Goal: Information Seeking & Learning: Understand process/instructions

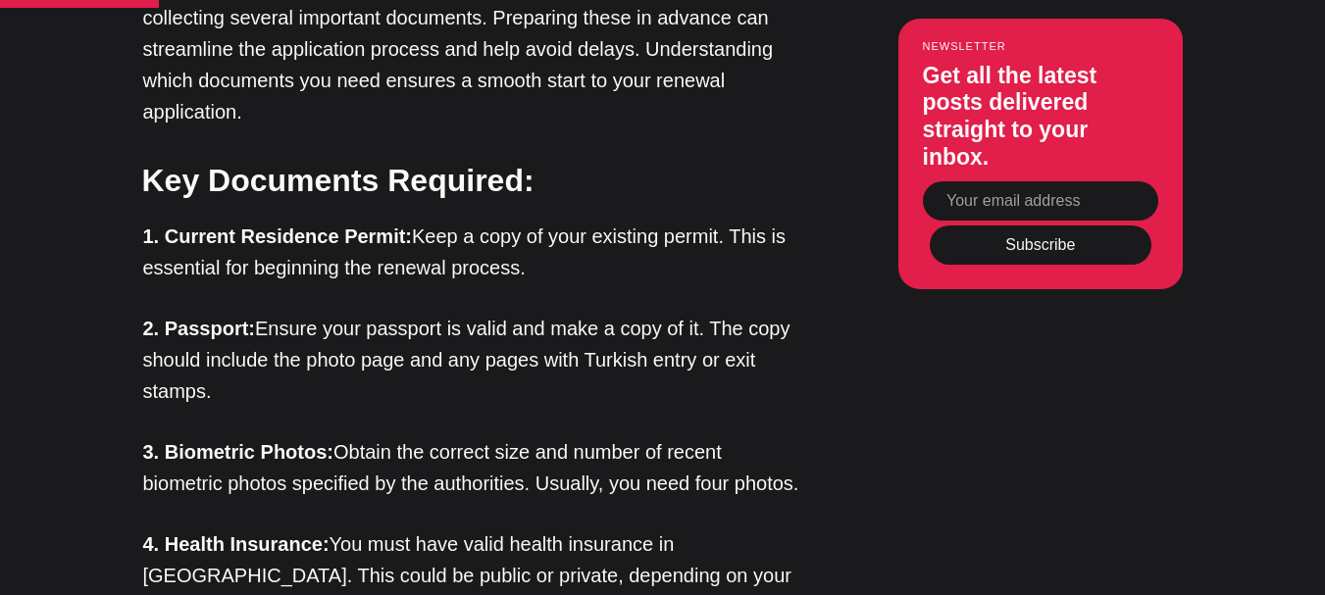
scroll to position [1766, 0]
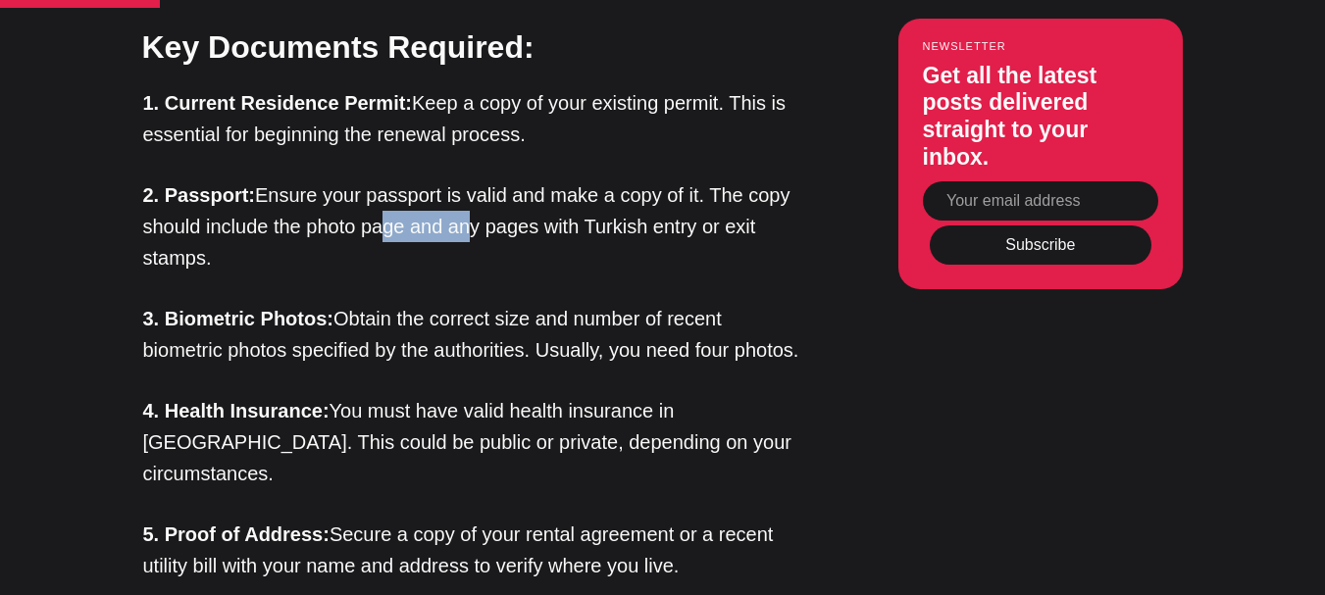
drag, startPoint x: 390, startPoint y: 193, endPoint x: 477, endPoint y: 200, distance: 86.6
click at [477, 200] on p "2. Passport: Ensure your passport is valid and make a copy of it. The copy shou…" at bounding box center [471, 227] width 657 height 94
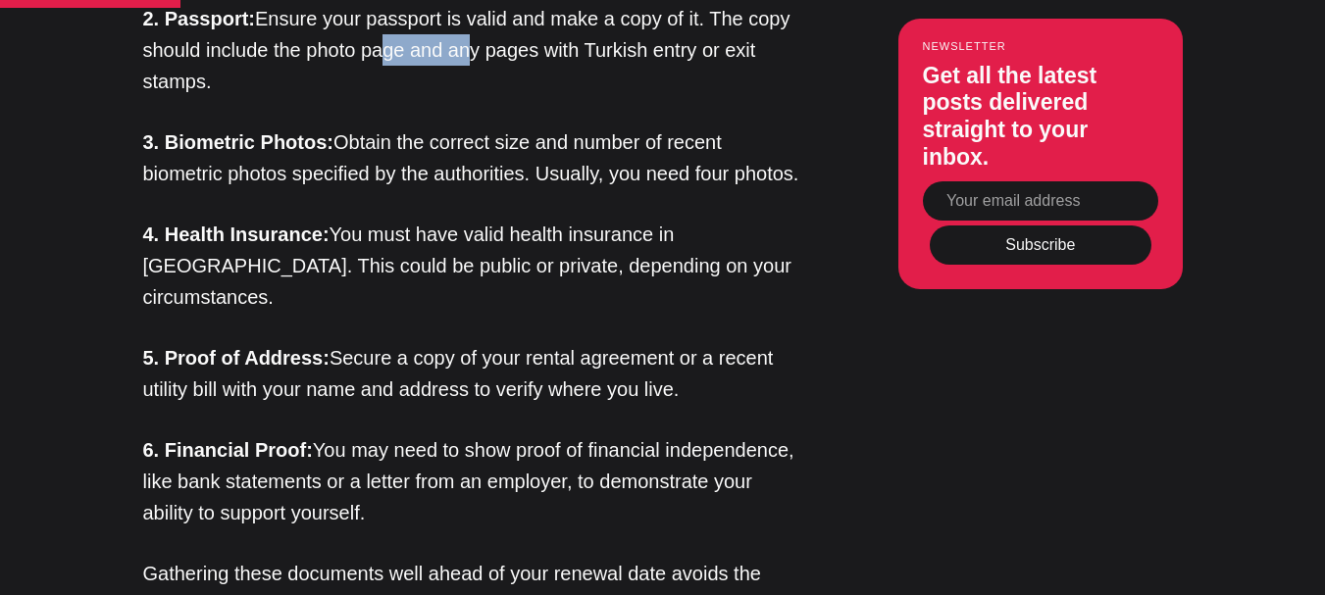
scroll to position [1962, 0]
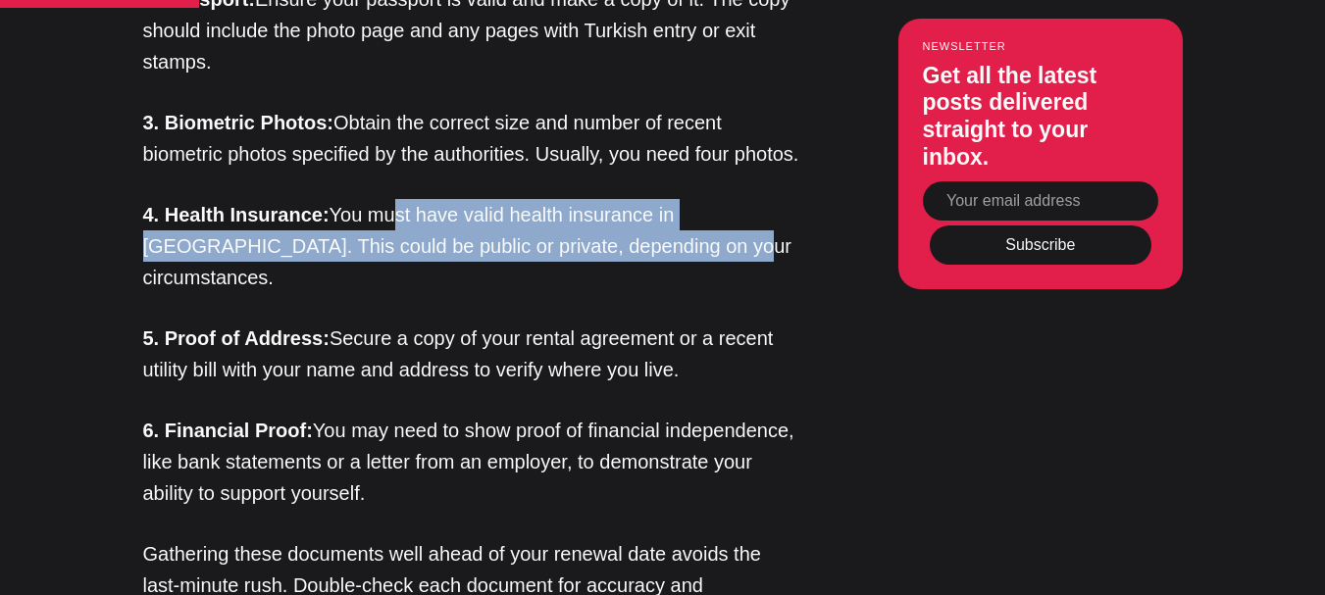
drag, startPoint x: 401, startPoint y: 221, endPoint x: 616, endPoint y: 241, distance: 215.8
click at [616, 241] on p "4. Health Insurance: You must have valid health insurance in [GEOGRAPHIC_DATA].…" at bounding box center [471, 246] width 657 height 94
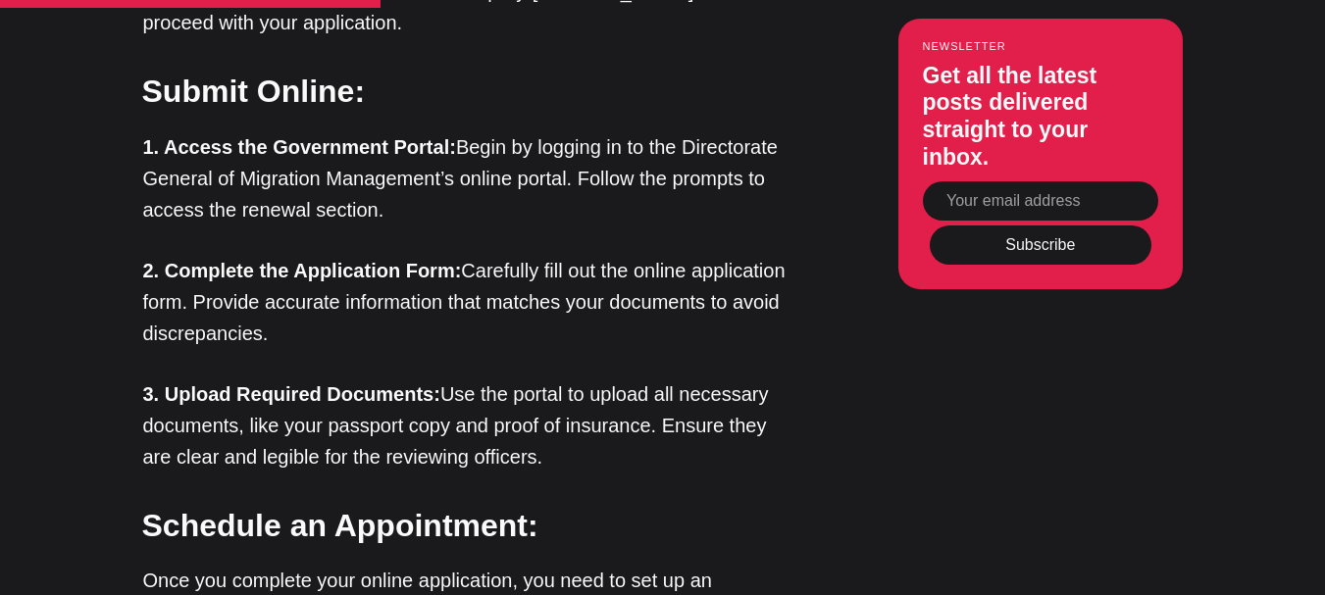
scroll to position [2943, 0]
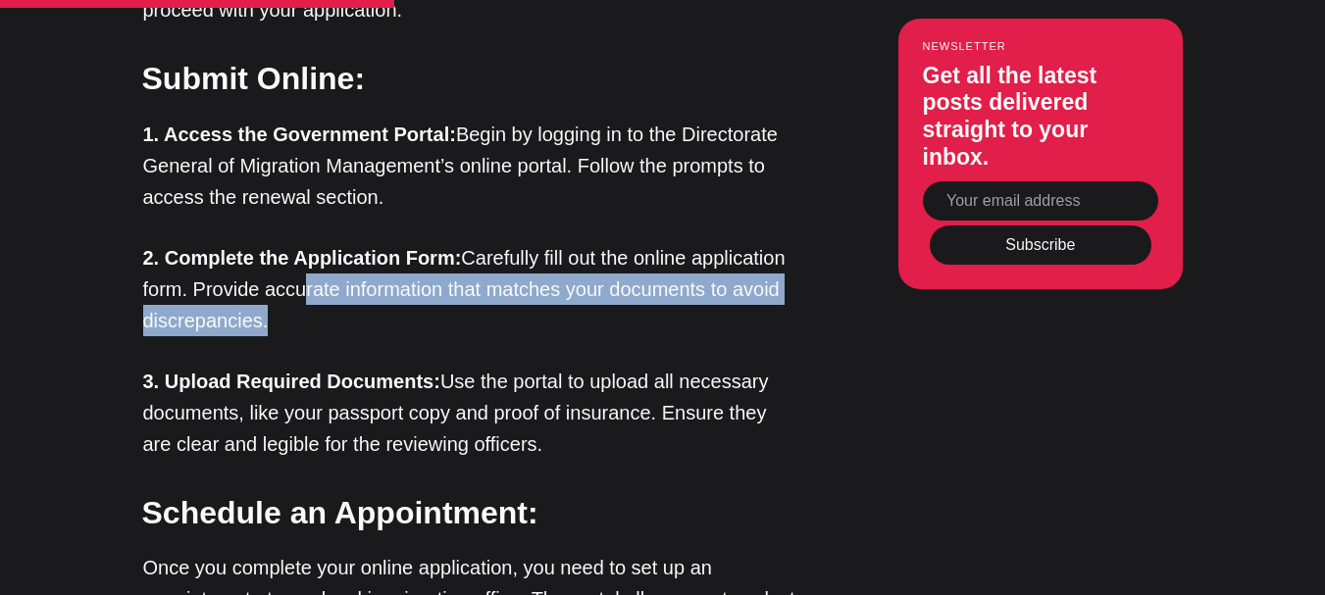
drag, startPoint x: 300, startPoint y: 264, endPoint x: 320, endPoint y: 275, distance: 22.4
click at [320, 275] on p "2. Complete the Application Form: Carefully fill out the online application for…" at bounding box center [471, 289] width 657 height 94
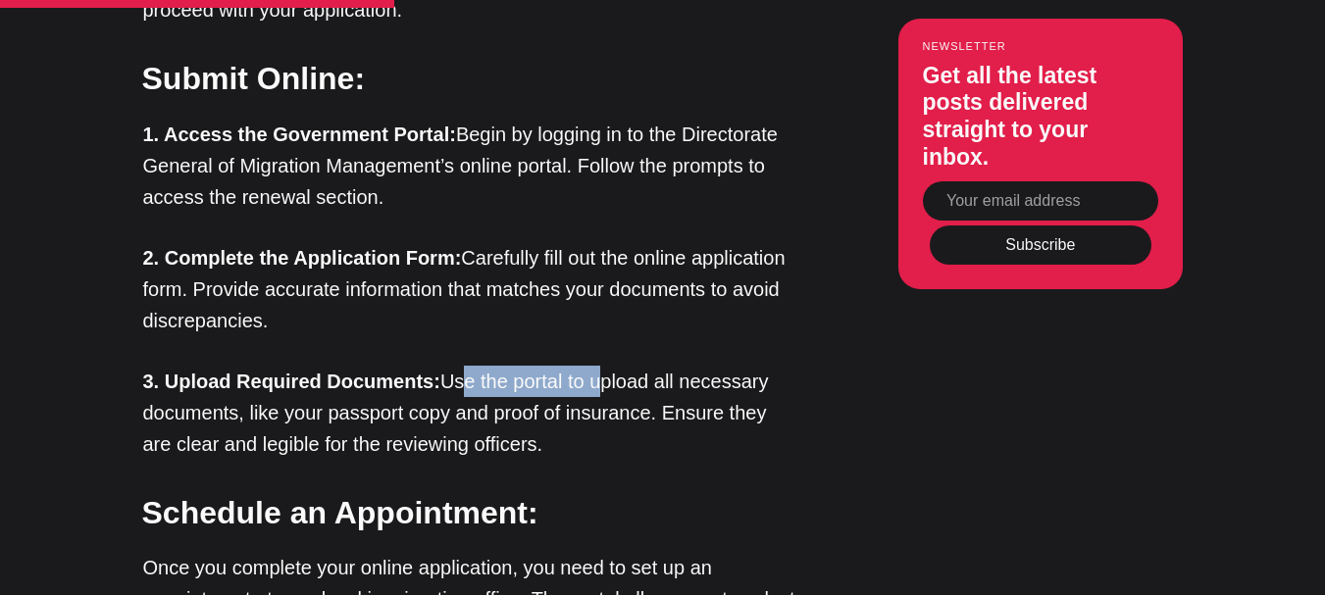
drag, startPoint x: 456, startPoint y: 346, endPoint x: 594, endPoint y: 363, distance: 138.4
click at [594, 366] on p "3. Upload Required Documents: Use the portal to upload all necessary documents,…" at bounding box center [471, 413] width 657 height 94
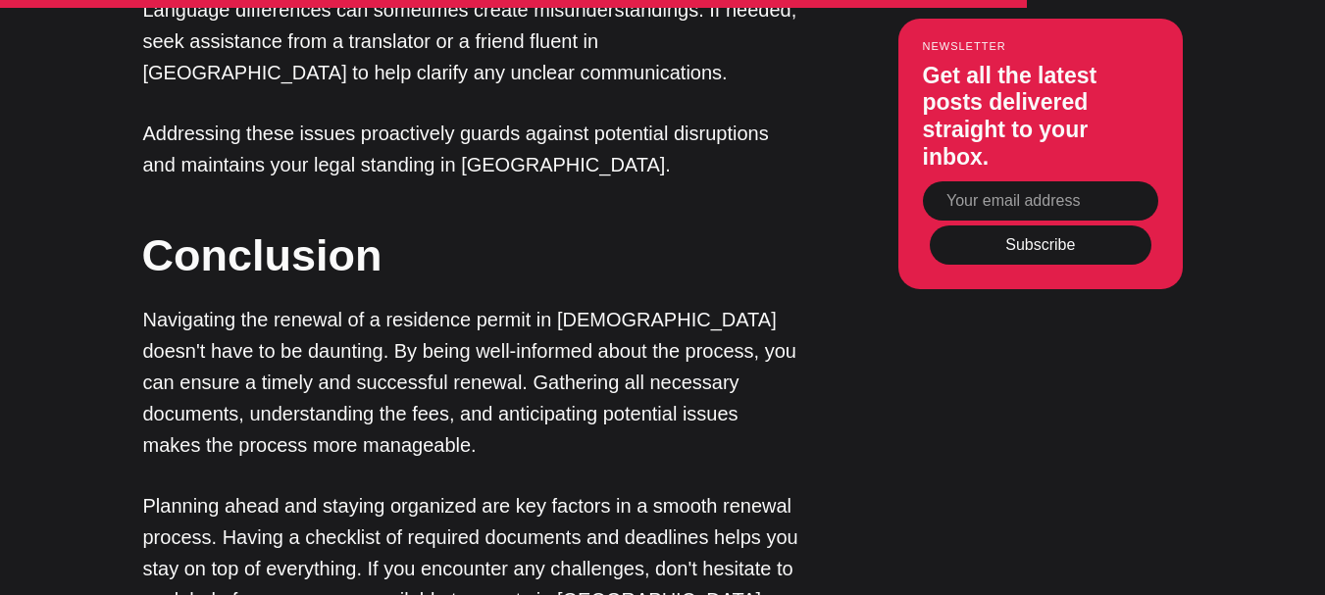
scroll to position [6475, 0]
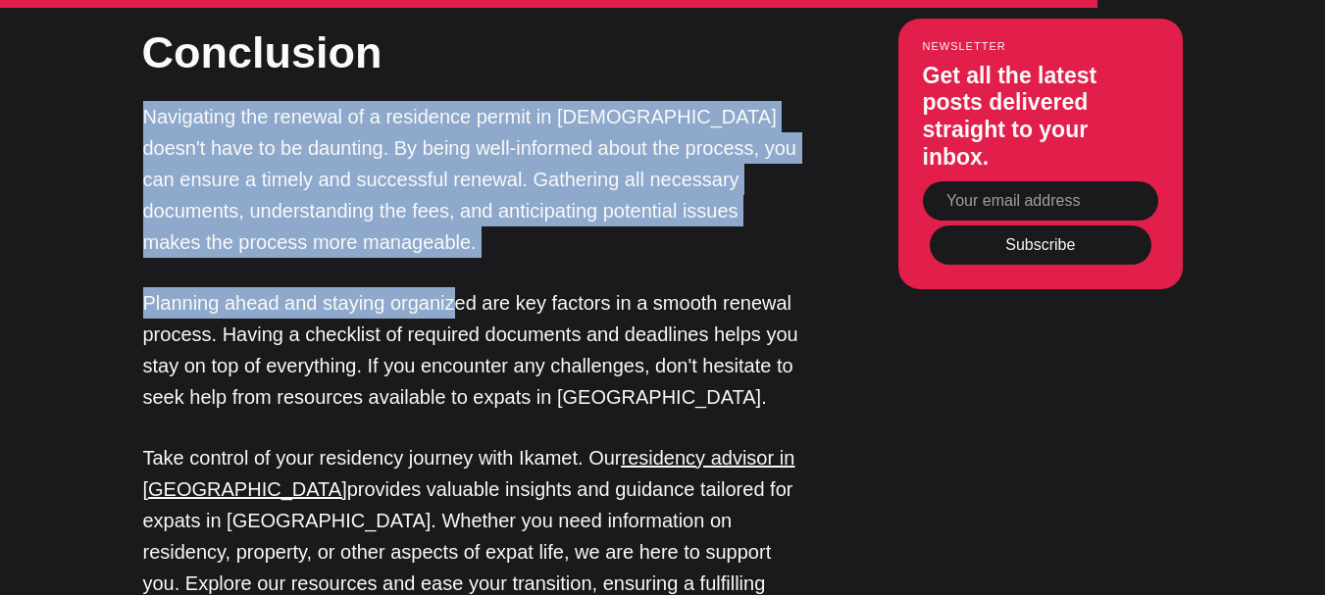
drag, startPoint x: 131, startPoint y: 84, endPoint x: 455, endPoint y: 264, distance: 370.2
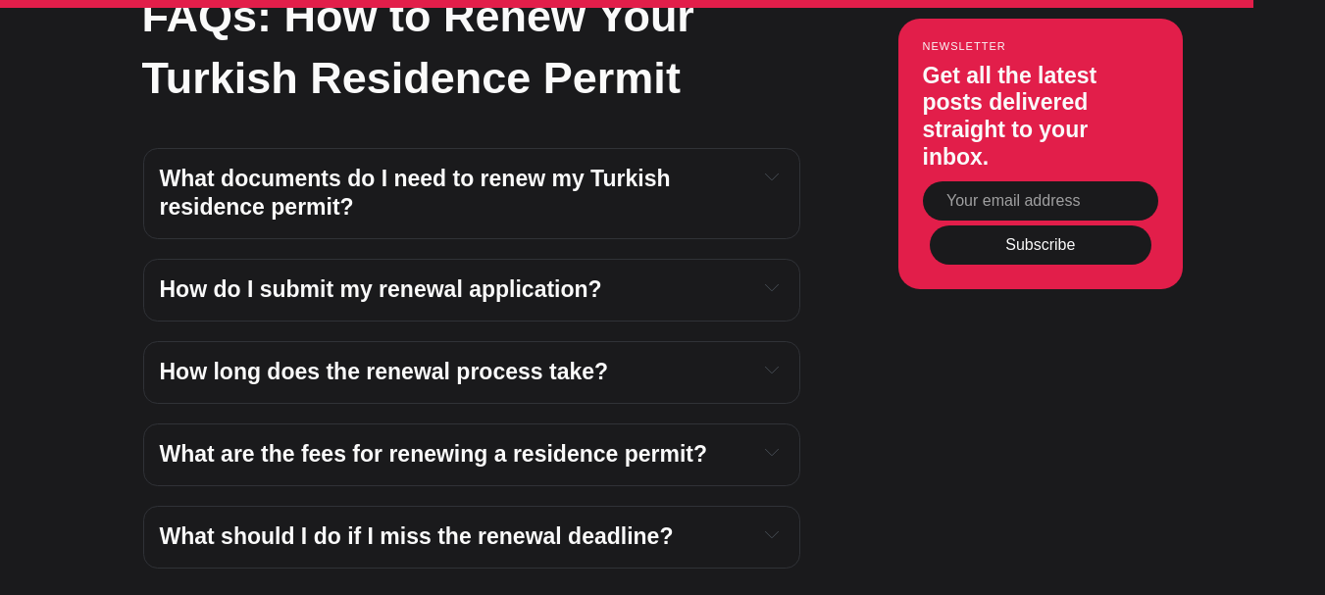
scroll to position [7260, 0]
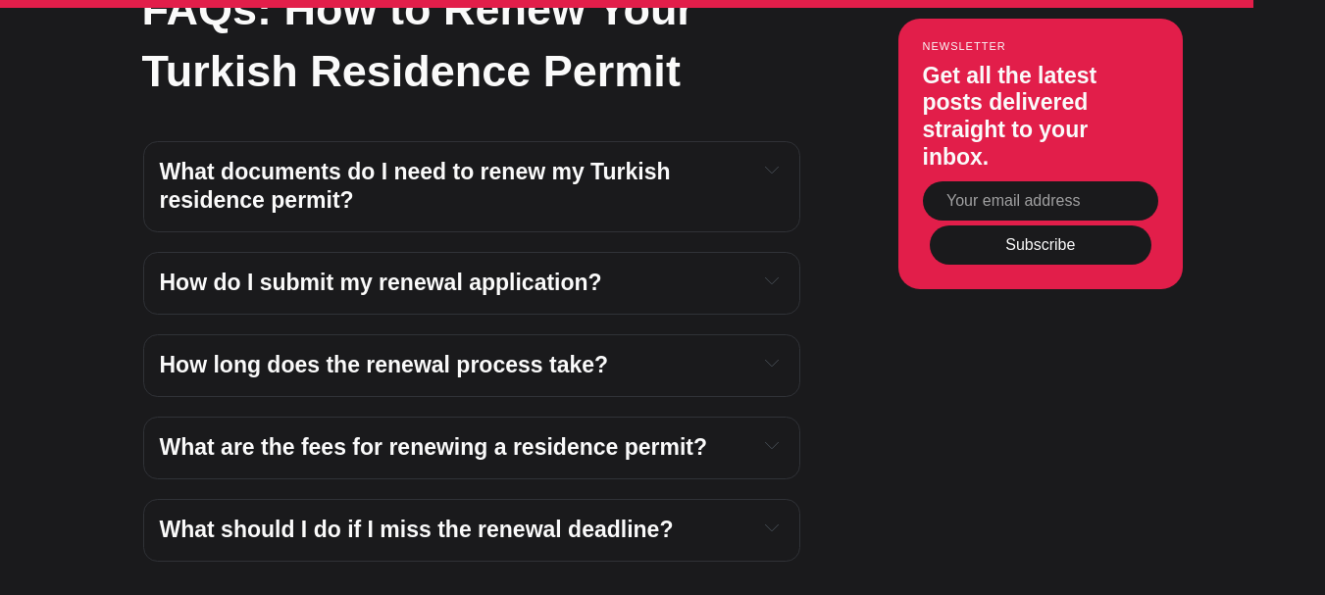
click at [647, 269] on h4 "How do I submit my renewal application?" at bounding box center [451, 283] width 583 height 29
